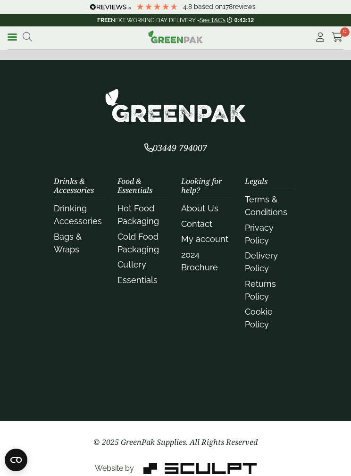
click at [15, 33] on link "Menu" at bounding box center [12, 36] width 9 height 9
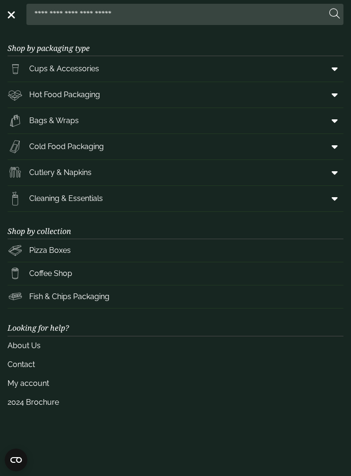
click at [124, 72] on link "Cups & Accessories" at bounding box center [176, 68] width 336 height 25
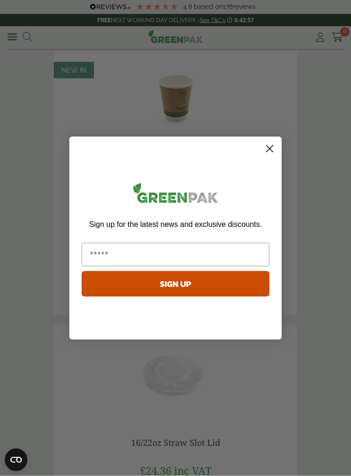
scroll to position [1759, 0]
click at [279, 160] on form "Sign up for the latest news and exclusive discounts. SIGN UP ******" at bounding box center [175, 238] width 212 height 203
click at [277, 157] on icon "Close dialog" at bounding box center [270, 149] width 17 height 17
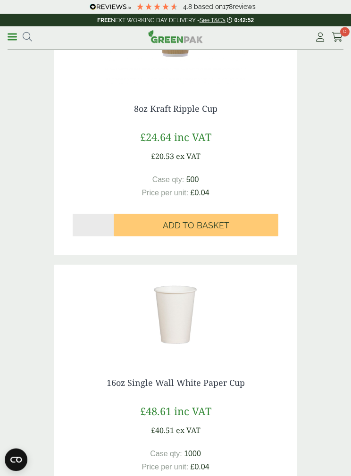
scroll to position [2914, 0]
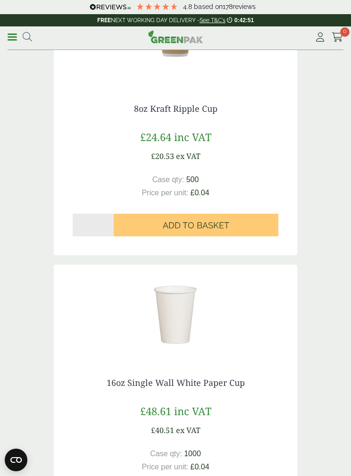
click at [240, 218] on button "Add to Basket" at bounding box center [196, 225] width 165 height 23
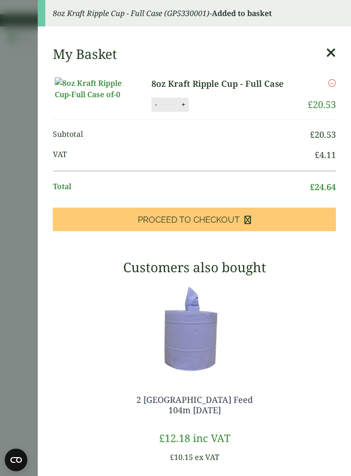
click at [231, 231] on link "Proceed to Checkout" at bounding box center [194, 220] width 283 height 24
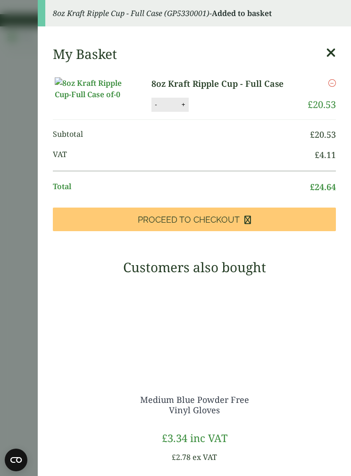
click at [239, 78] on link "8oz Kraft Ripple Cup - Full Case" at bounding box center [224, 83] width 144 height 13
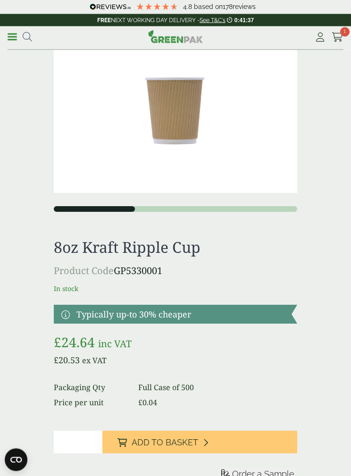
scroll to position [23, 0]
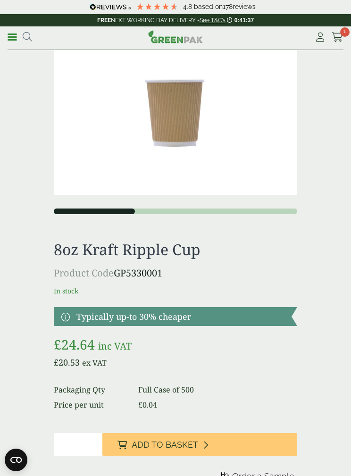
click at [195, 122] on img at bounding box center [176, 114] width 244 height 162
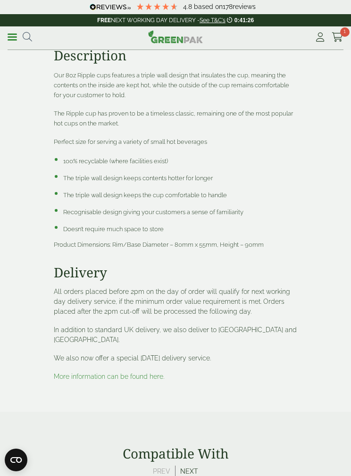
scroll to position [537, 0]
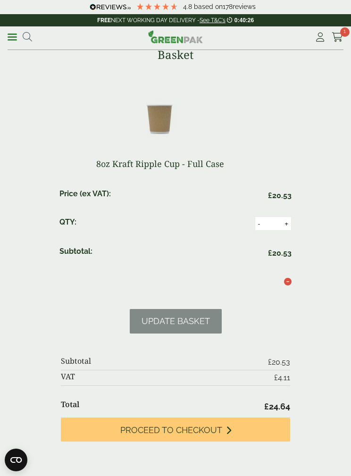
click at [344, 36] on span "1" at bounding box center [344, 31] width 9 height 9
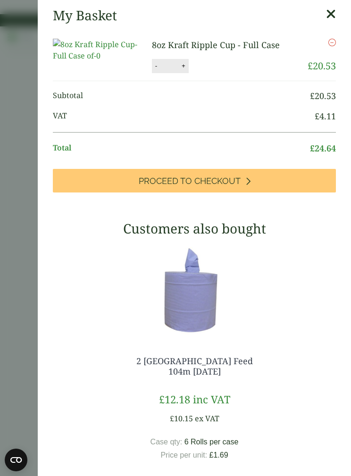
click at [160, 70] on button "-" at bounding box center [157, 66] width 8 height 8
click at [227, 73] on button "Update" at bounding box center [214, 66] width 47 height 14
type input "*"
click at [333, 19] on icon at bounding box center [331, 14] width 10 height 13
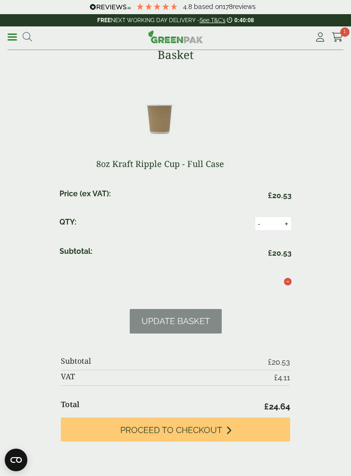
click at [10, 34] on link "Menu" at bounding box center [12, 36] width 9 height 9
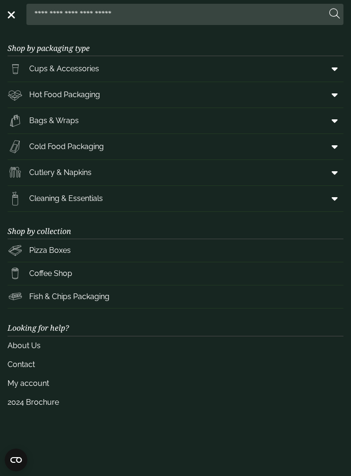
click at [182, 13] on input "search" at bounding box center [178, 14] width 297 height 20
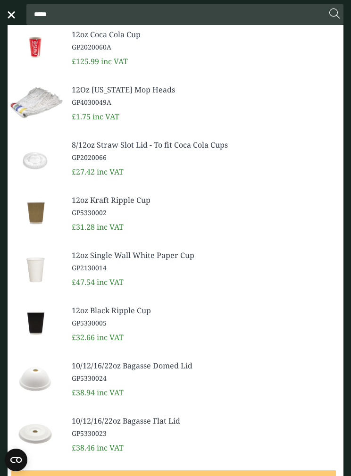
type input "*****"
click at [151, 217] on span "GP5330002" at bounding box center [204, 213] width 264 height 10
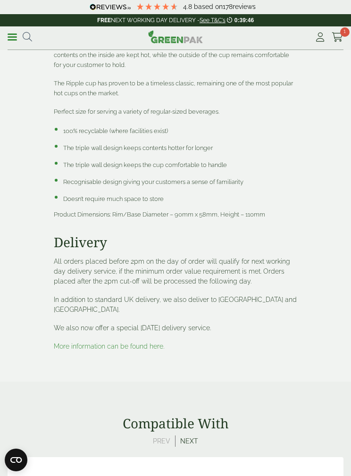
scroll to position [550, 0]
